Goal: Task Accomplishment & Management: Manage account settings

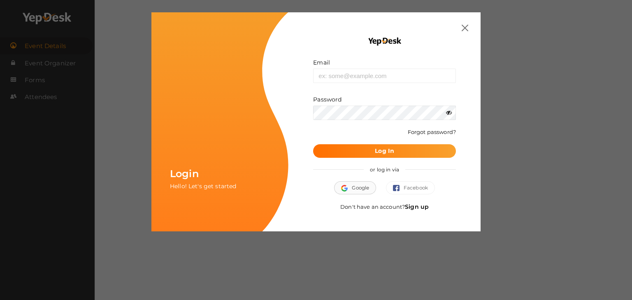
click at [356, 189] on button "Google" at bounding box center [355, 187] width 42 height 13
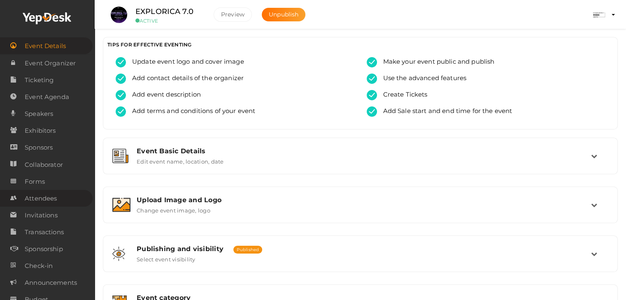
click at [49, 199] on span "Attendees" at bounding box center [41, 198] width 32 height 16
